Goal: Navigation & Orientation: Go to known website

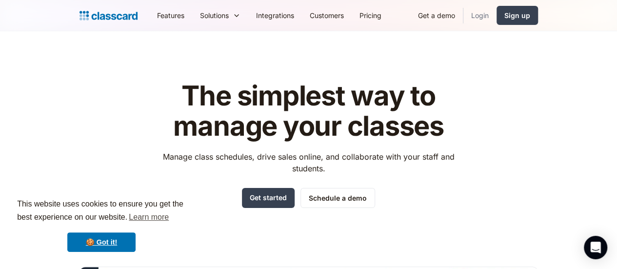
click at [497, 13] on link "Login" at bounding box center [479, 15] width 33 height 22
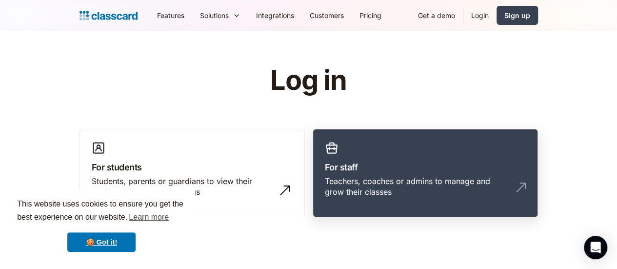
click at [454, 156] on link "For staff Teachers, coaches or admins to manage and grow their classes" at bounding box center [425, 173] width 225 height 89
